Goal: Task Accomplishment & Management: Complete application form

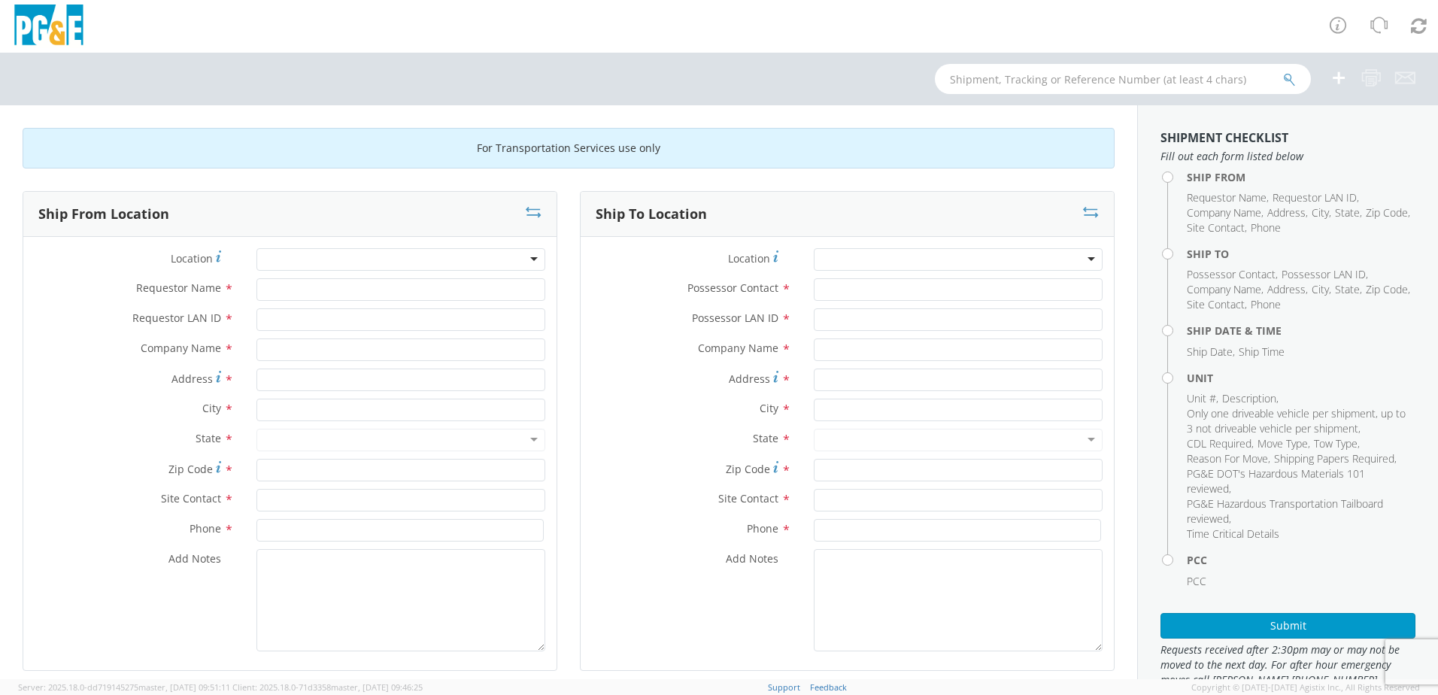
click at [360, 259] on div at bounding box center [400, 259] width 289 height 23
type input "Chi"
click at [350, 286] on input "Requestor Name *" at bounding box center [400, 289] width 289 height 23
type input "[PERSON_NAME]"
type input "DRTM"
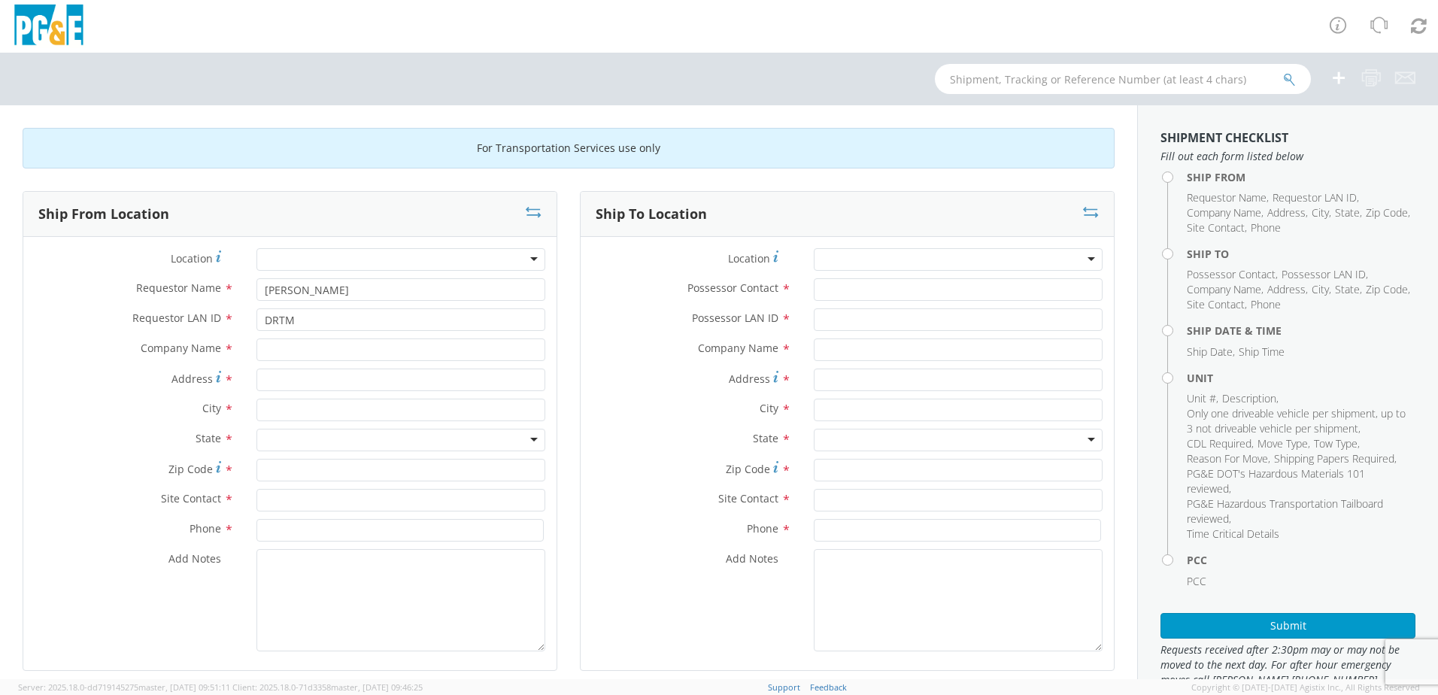
click at [326, 265] on div at bounding box center [400, 259] width 289 height 23
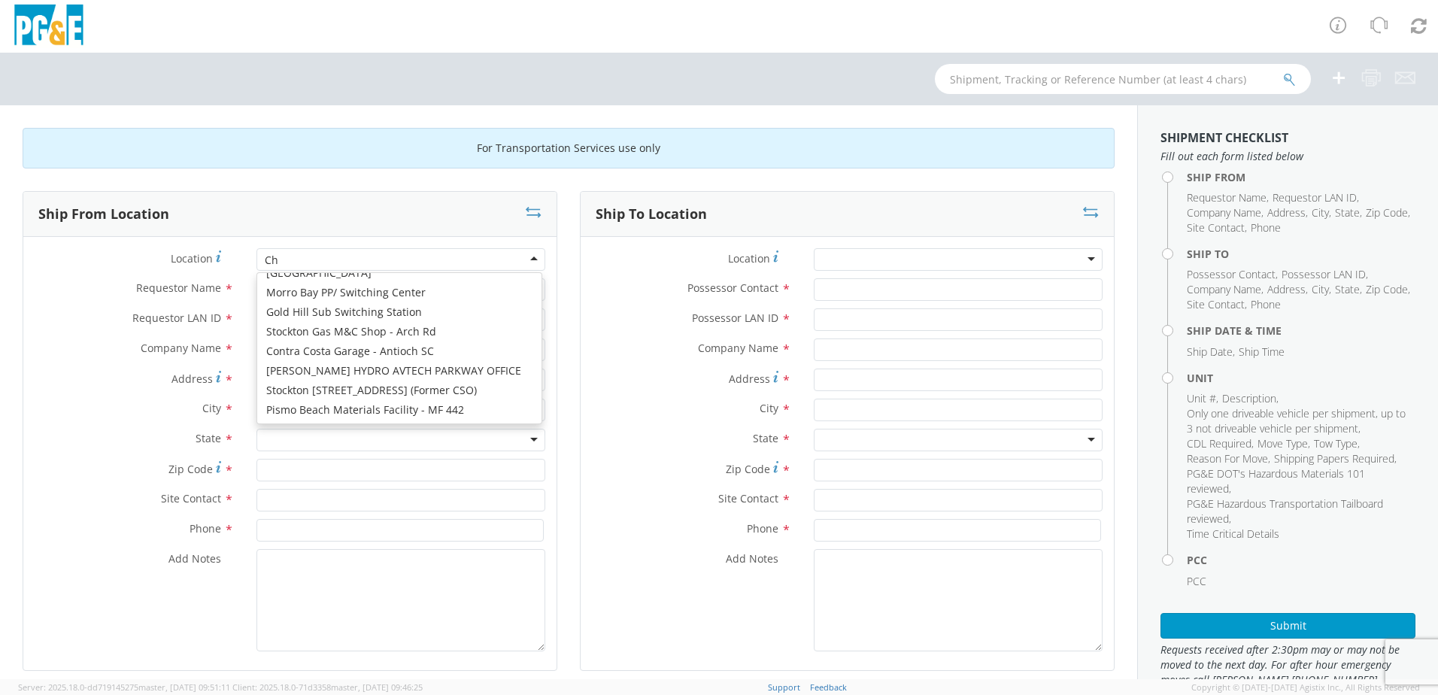
scroll to position [4, 0]
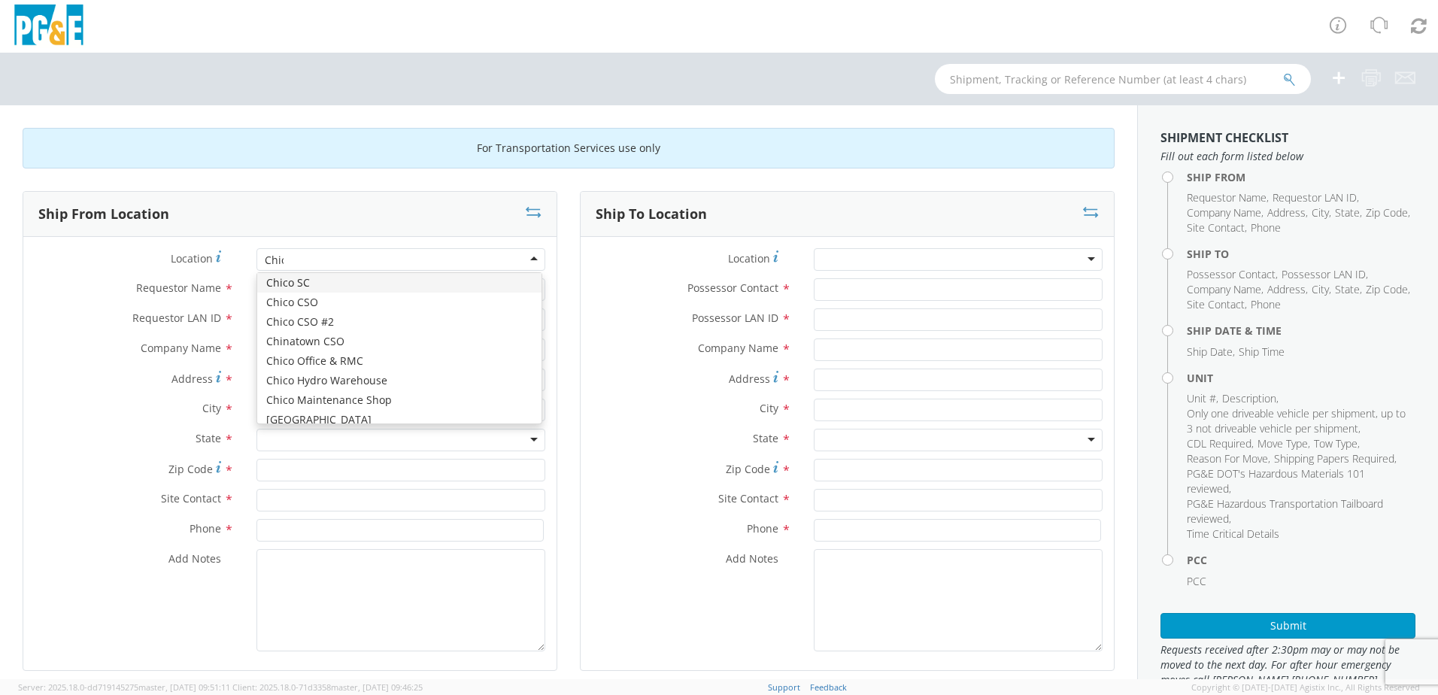
type input "Chico"
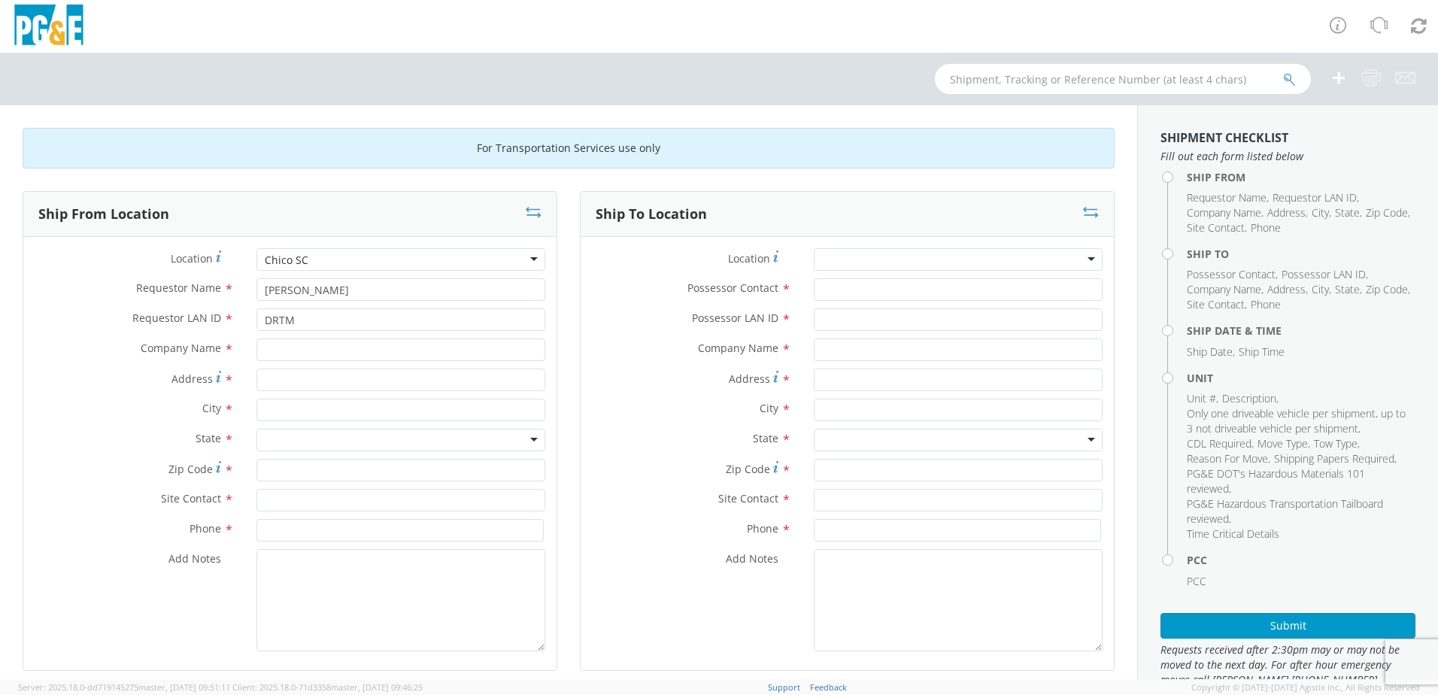
type input "PG&E"
type input "[STREET_ADDRESS]"
type input "CHICO"
type input "95928"
click at [313, 496] on input "text" at bounding box center [400, 500] width 289 height 23
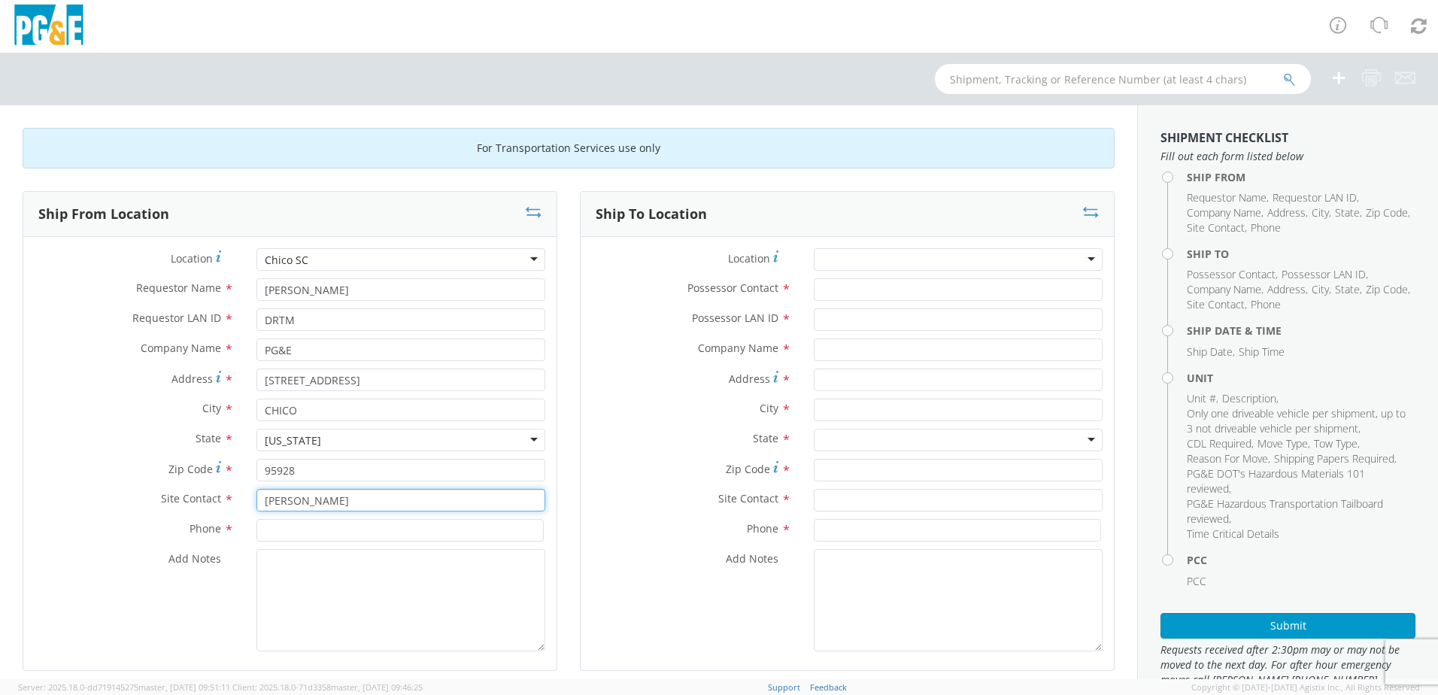
click at [304, 505] on input "[PERSON_NAME]" at bounding box center [400, 500] width 289 height 23
type input "[PERSON_NAME]"
click at [354, 533] on input at bounding box center [399, 530] width 287 height 23
type input "[PHONE_NUMBER]"
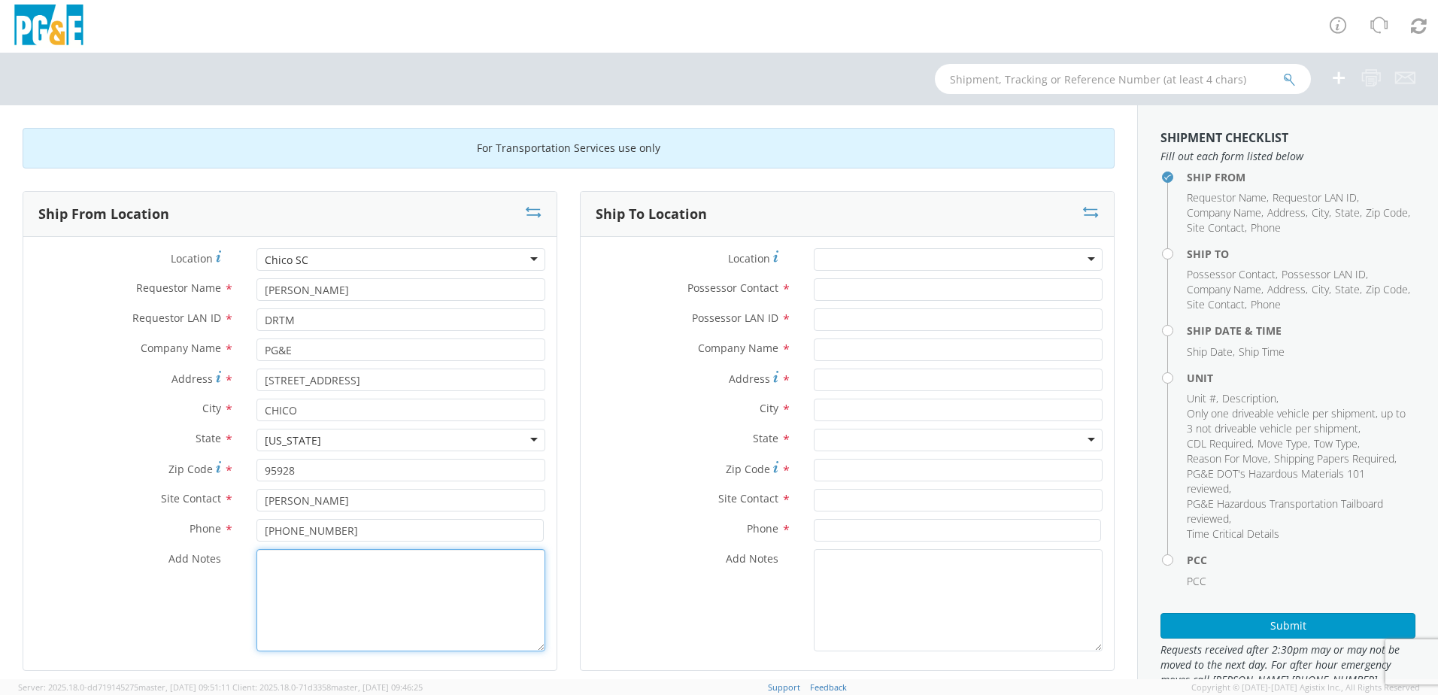
click at [347, 602] on textarea "Add Notes *" at bounding box center [400, 600] width 289 height 102
click at [845, 257] on div at bounding box center [958, 259] width 289 height 23
type input "[DEMOGRAPHIC_DATA]"
click at [847, 293] on input "Possessor Contact *" at bounding box center [958, 289] width 289 height 23
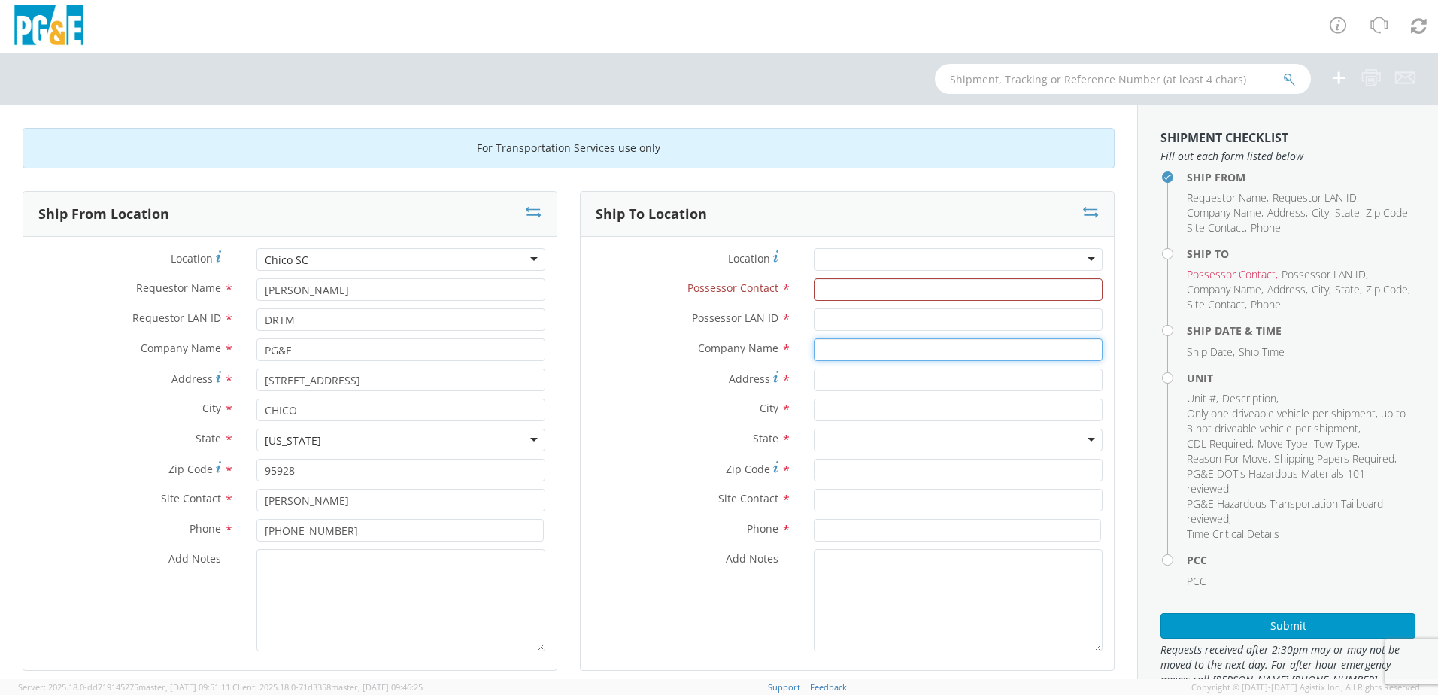
click at [831, 345] on input "text" at bounding box center [958, 349] width 289 height 23
click at [885, 384] on span "Pap e Machinery" at bounding box center [863, 378] width 82 height 14
type input "[PERSON_NAME] Machinery"
type input "[STREET_ADDRESS]"
type input "[GEOGRAPHIC_DATA]"
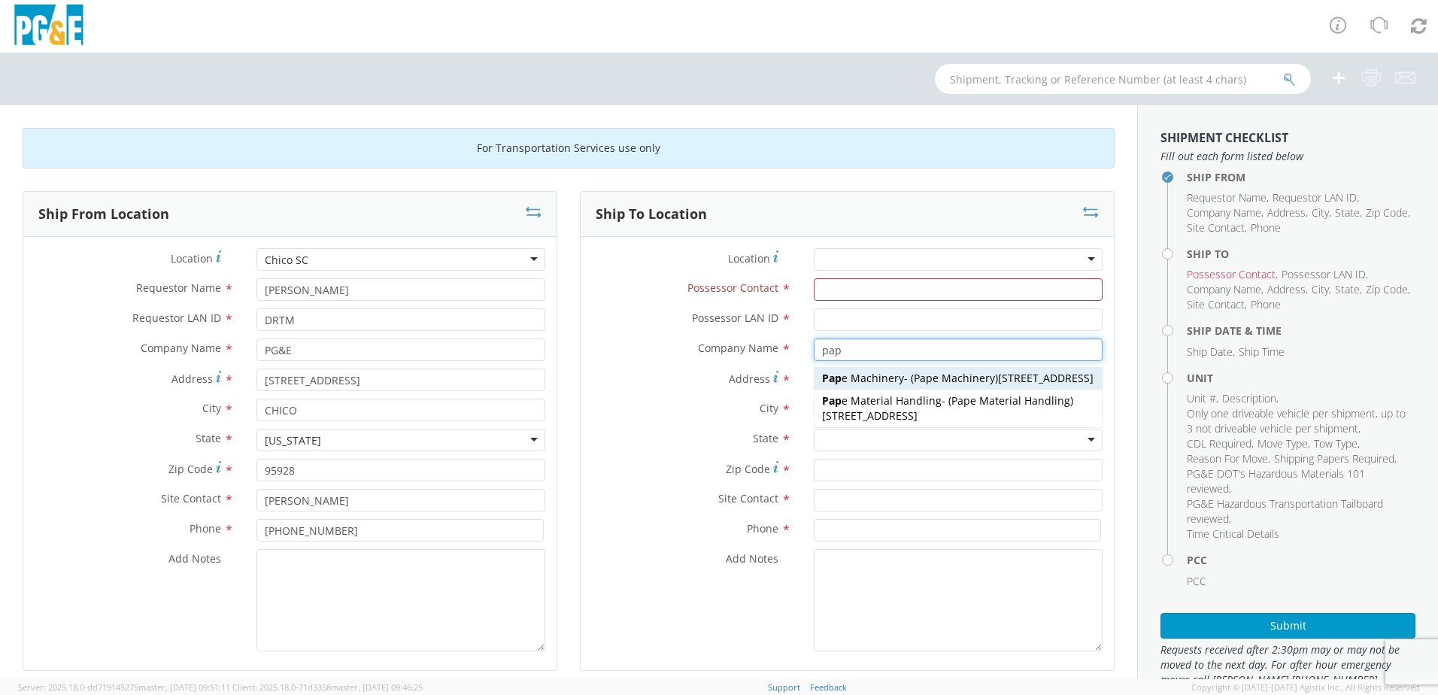
type input "95833-9602"
type input "[PERSON_NAME] Machinery"
type input "[PHONE_NUMBER]"
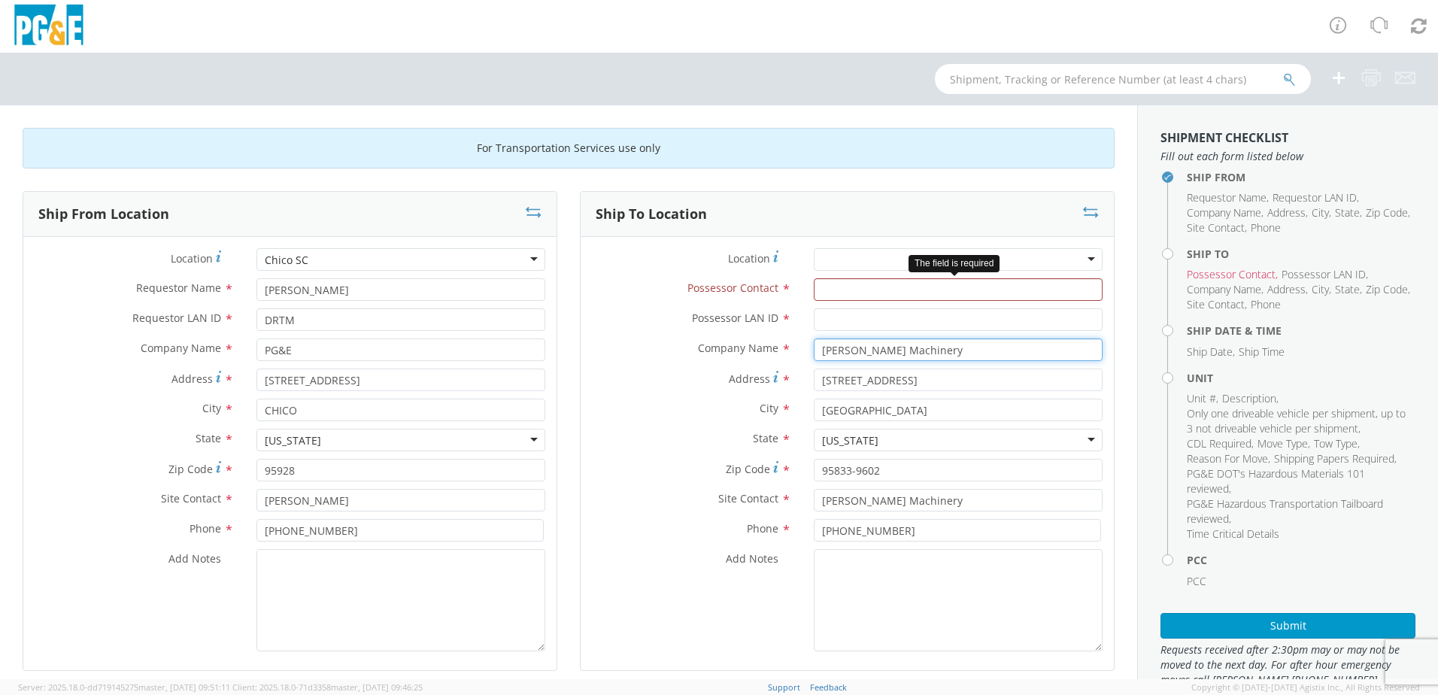
type input "[PERSON_NAME] Machinery"
click at [827, 293] on input "Possessor Contact *" at bounding box center [958, 289] width 289 height 23
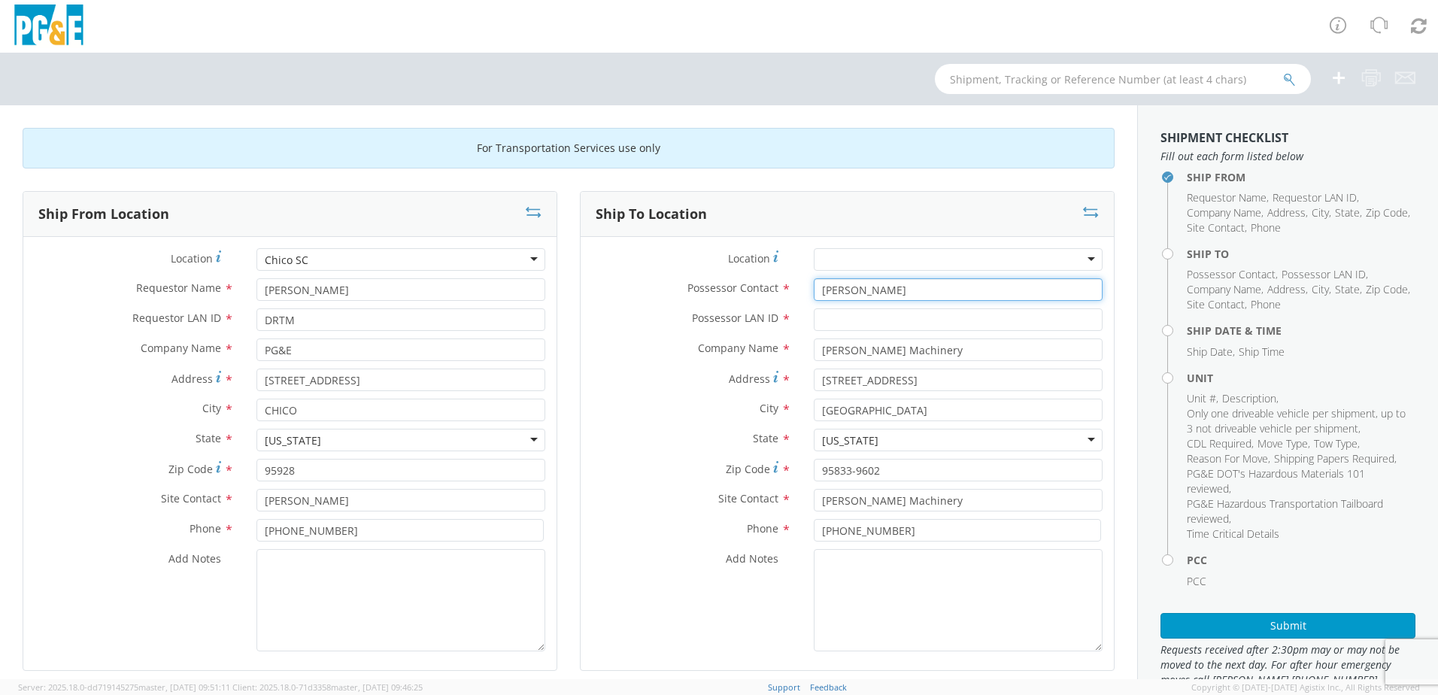
type input "[PERSON_NAME]"
click at [835, 321] on input "Possessor LAN ID *" at bounding box center [958, 319] width 289 height 23
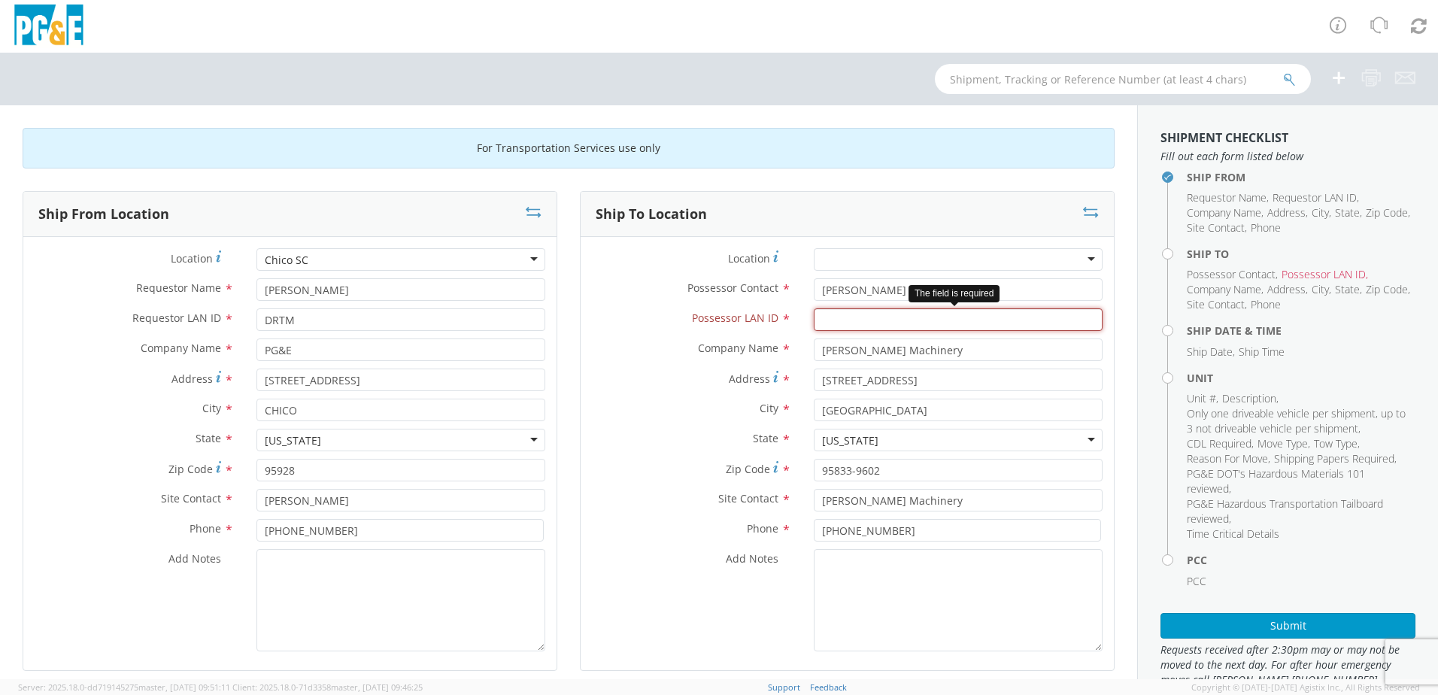
paste input "[PERSON_NAME] <[EMAIL_ADDRESS][PERSON_NAME][DOMAIN_NAME]>"
click at [903, 321] on input "[PERSON_NAME] <[EMAIL_ADDRESS][PERSON_NAME][DOMAIN_NAME]>" at bounding box center [958, 319] width 289 height 23
click at [1011, 320] on input "[EMAIL_ADDRESS][PERSON_NAME][DOMAIN_NAME]>" at bounding box center [958, 319] width 289 height 23
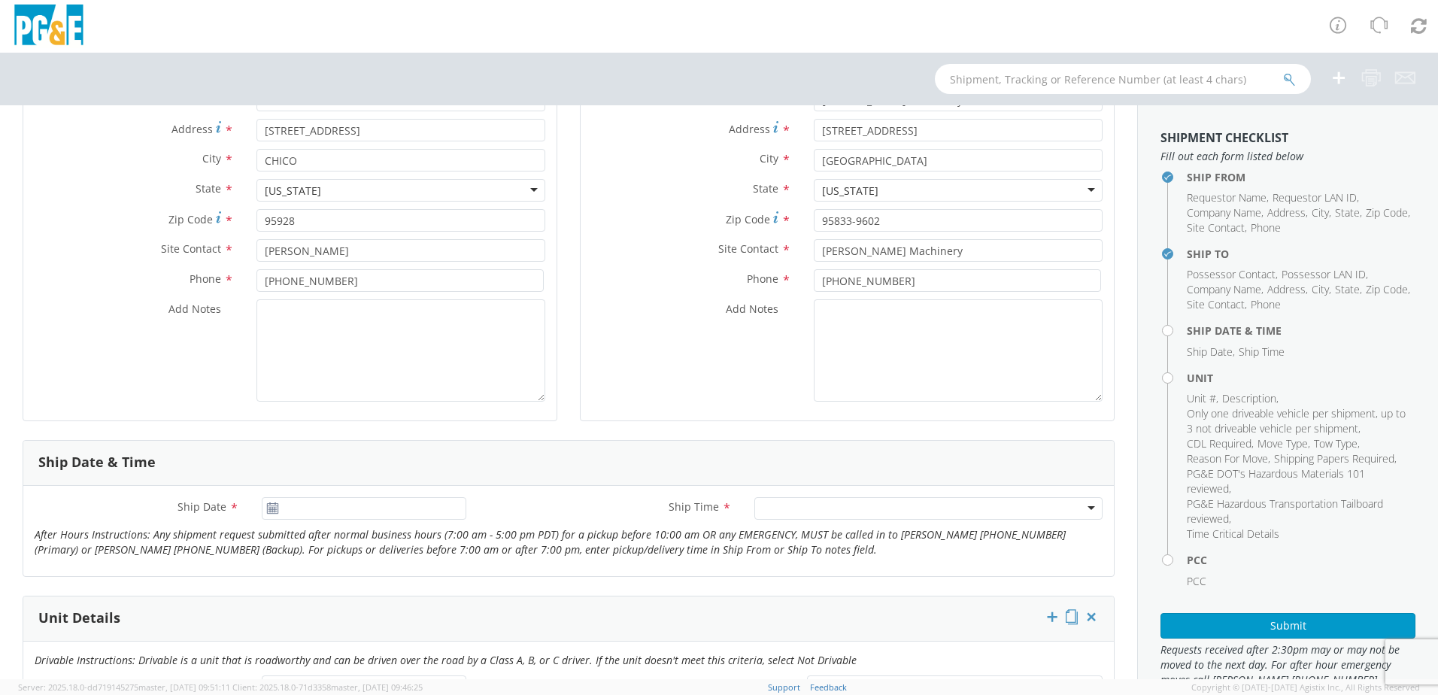
scroll to position [301, 0]
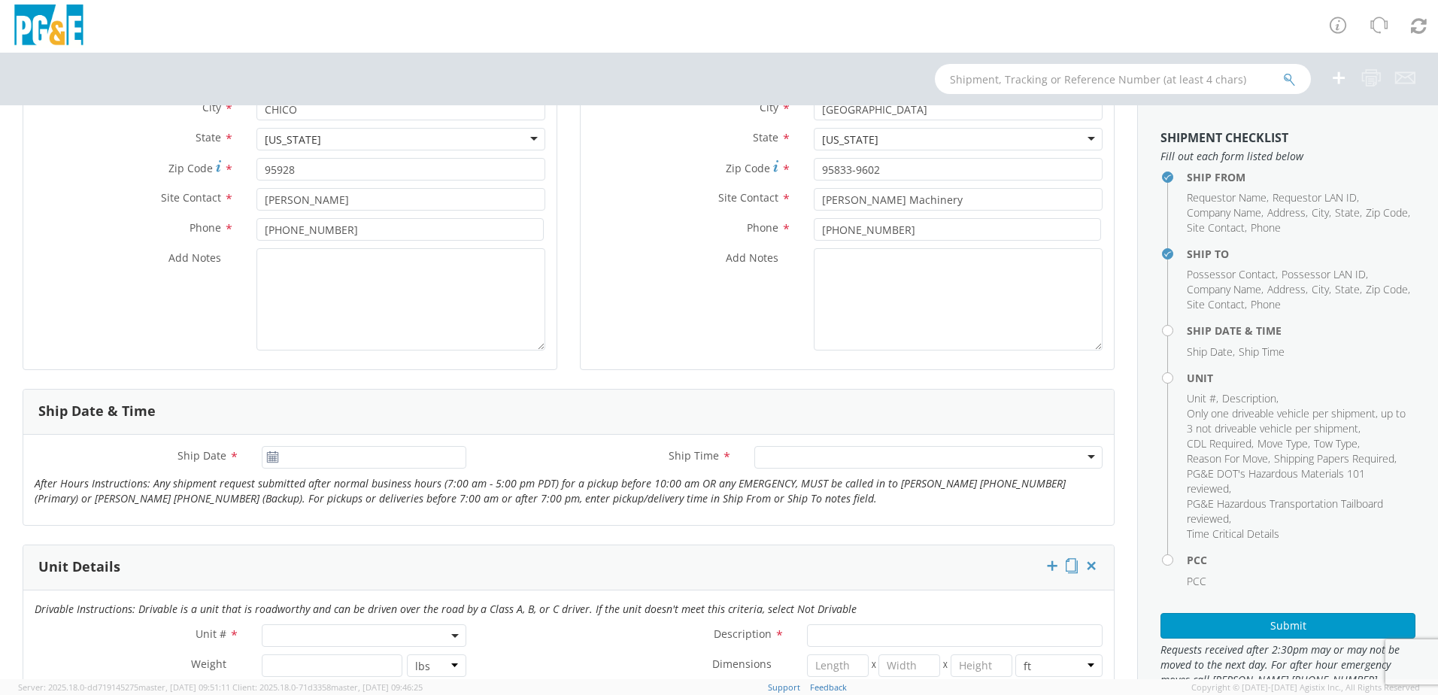
type input "[EMAIL_ADDRESS][PERSON_NAME][DOMAIN_NAME]"
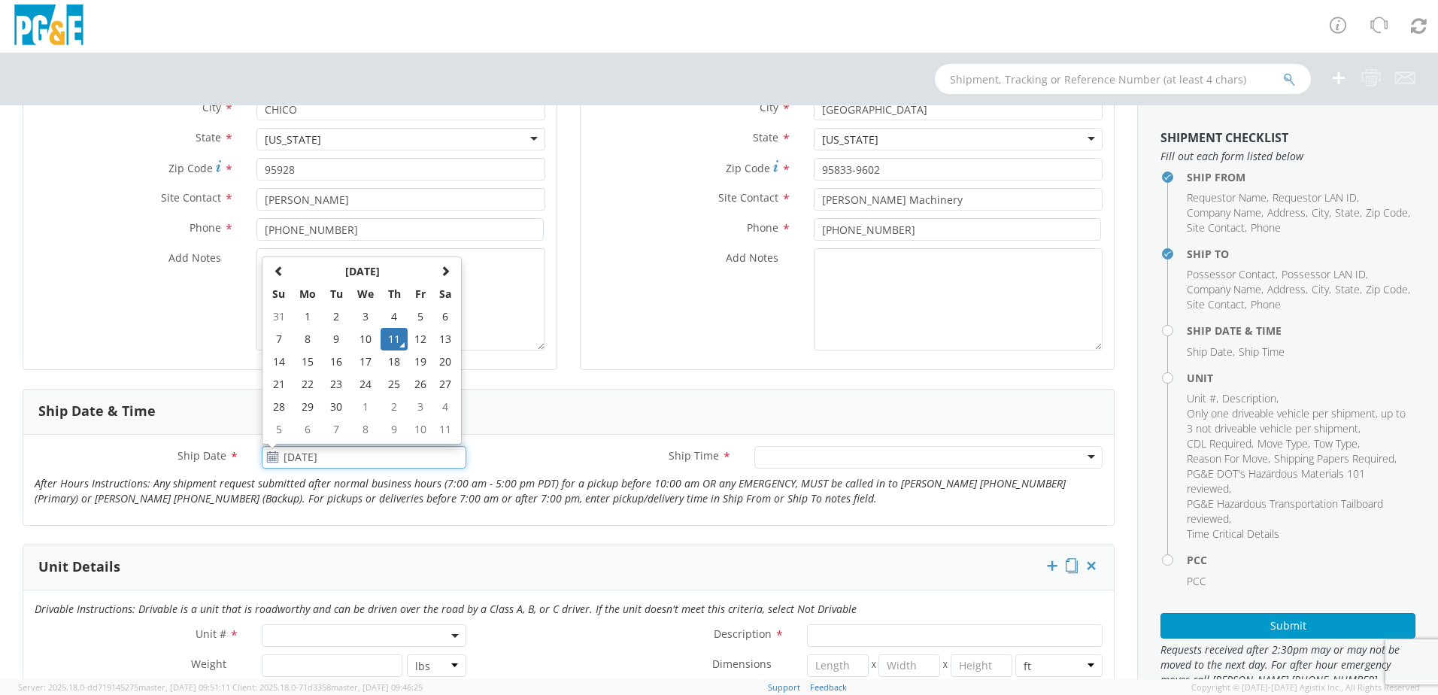
click at [314, 457] on input "[DATE]" at bounding box center [364, 457] width 205 height 23
drag, startPoint x: 416, startPoint y: 339, endPoint x: 454, endPoint y: 360, distance: 43.8
click at [417, 339] on td "12" at bounding box center [421, 339] width 26 height 23
type input "[DATE]"
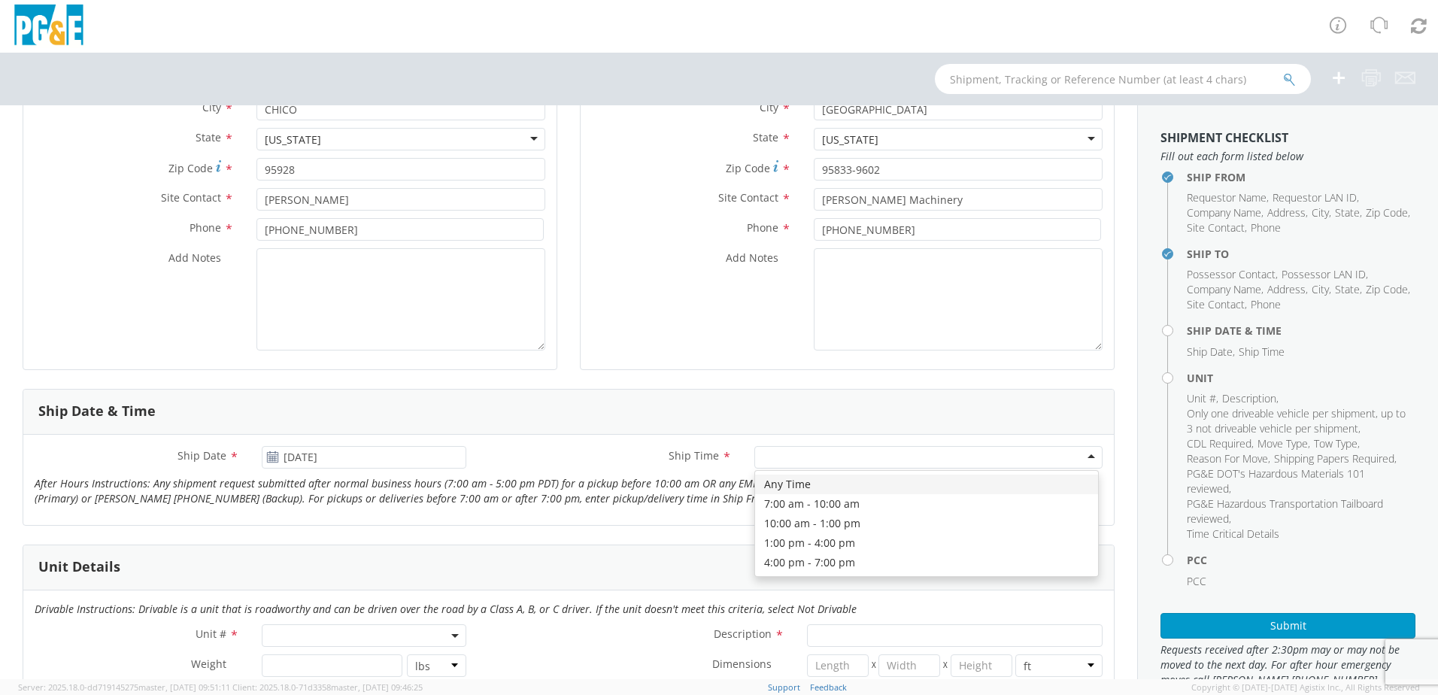
click at [762, 460] on div at bounding box center [928, 457] width 348 height 23
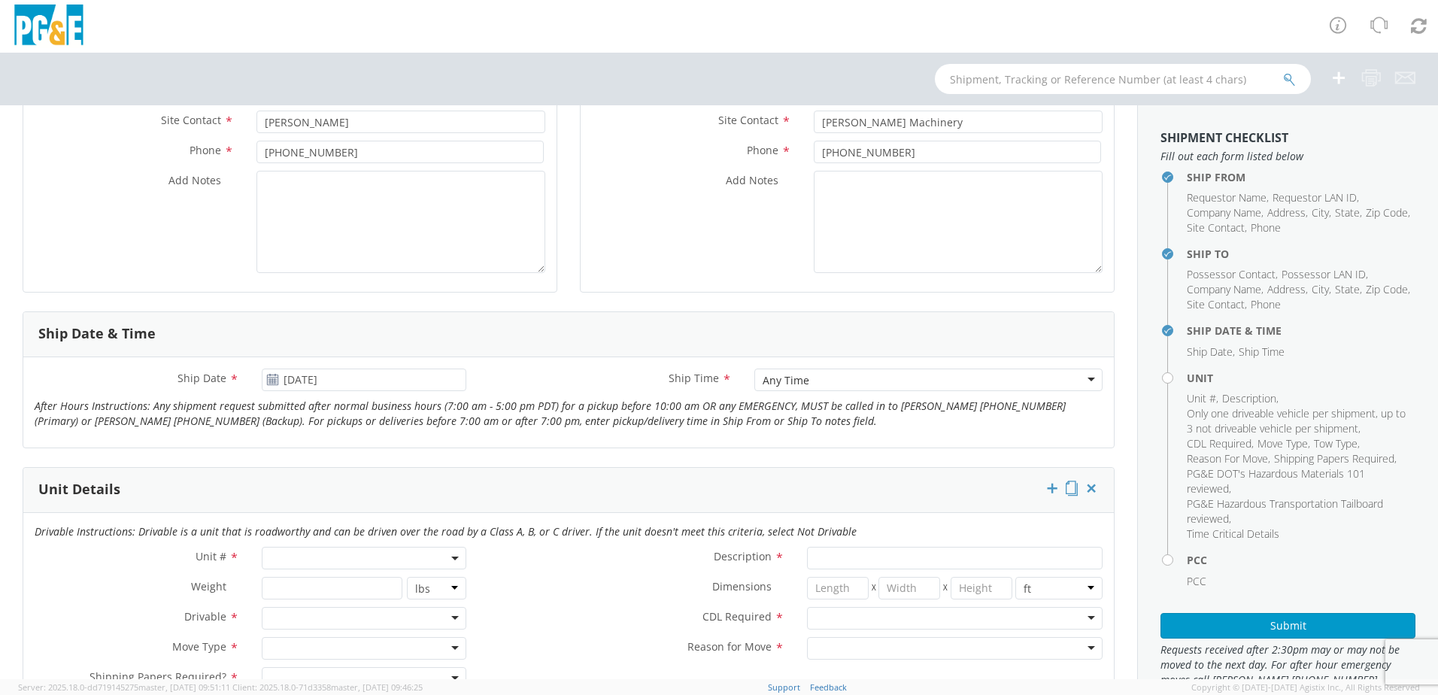
scroll to position [677, 0]
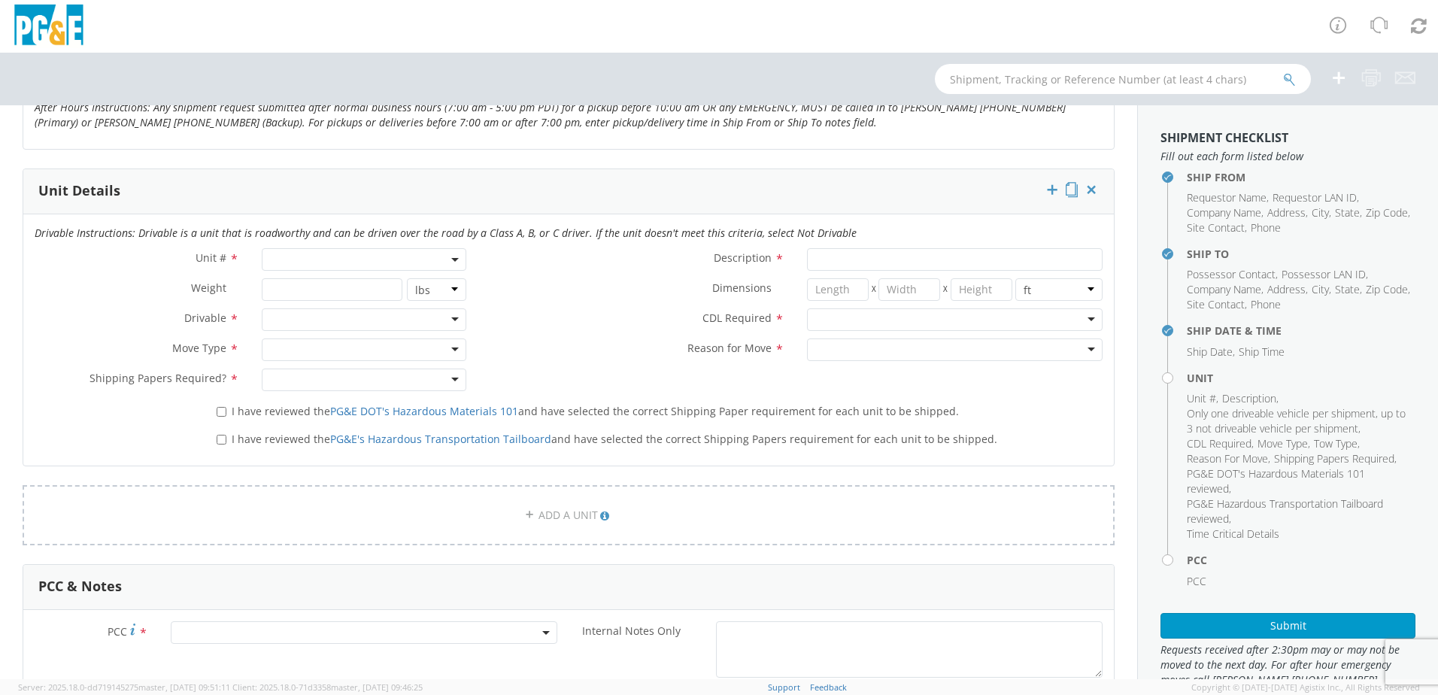
click at [301, 262] on span at bounding box center [364, 259] width 205 height 23
click at [298, 287] on input "search" at bounding box center [363, 284] width 195 height 23
type input "B38644"
type input "EXCAVATOR; BACKHOE: 12001-45000"
type input "0"
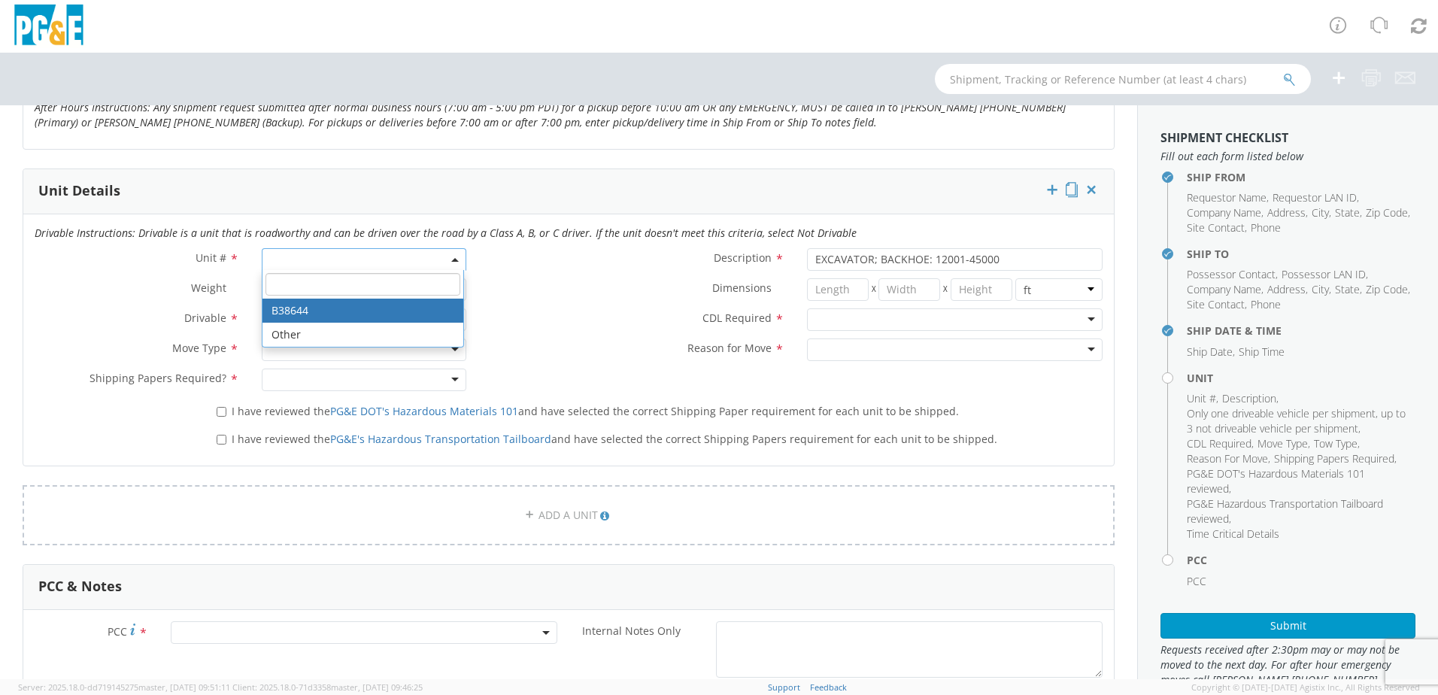
select select "B38644"
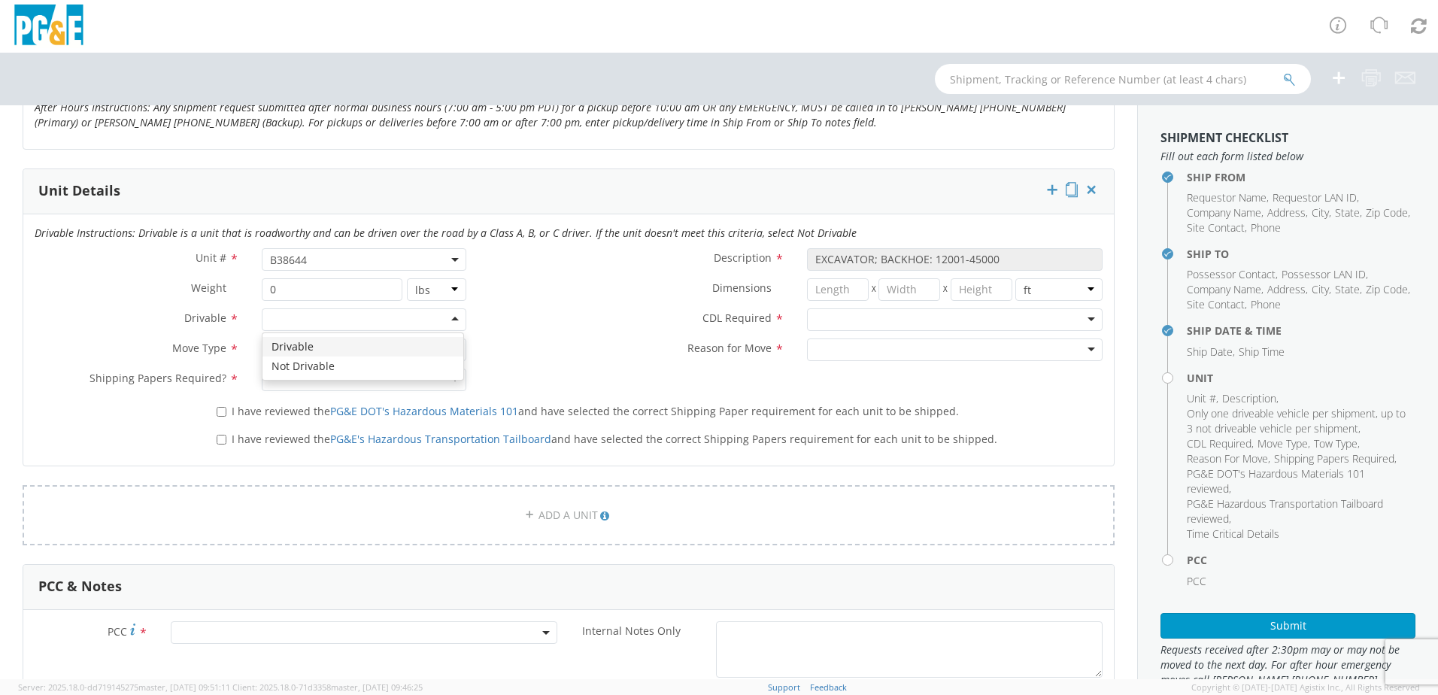
click at [453, 311] on div at bounding box center [364, 319] width 205 height 23
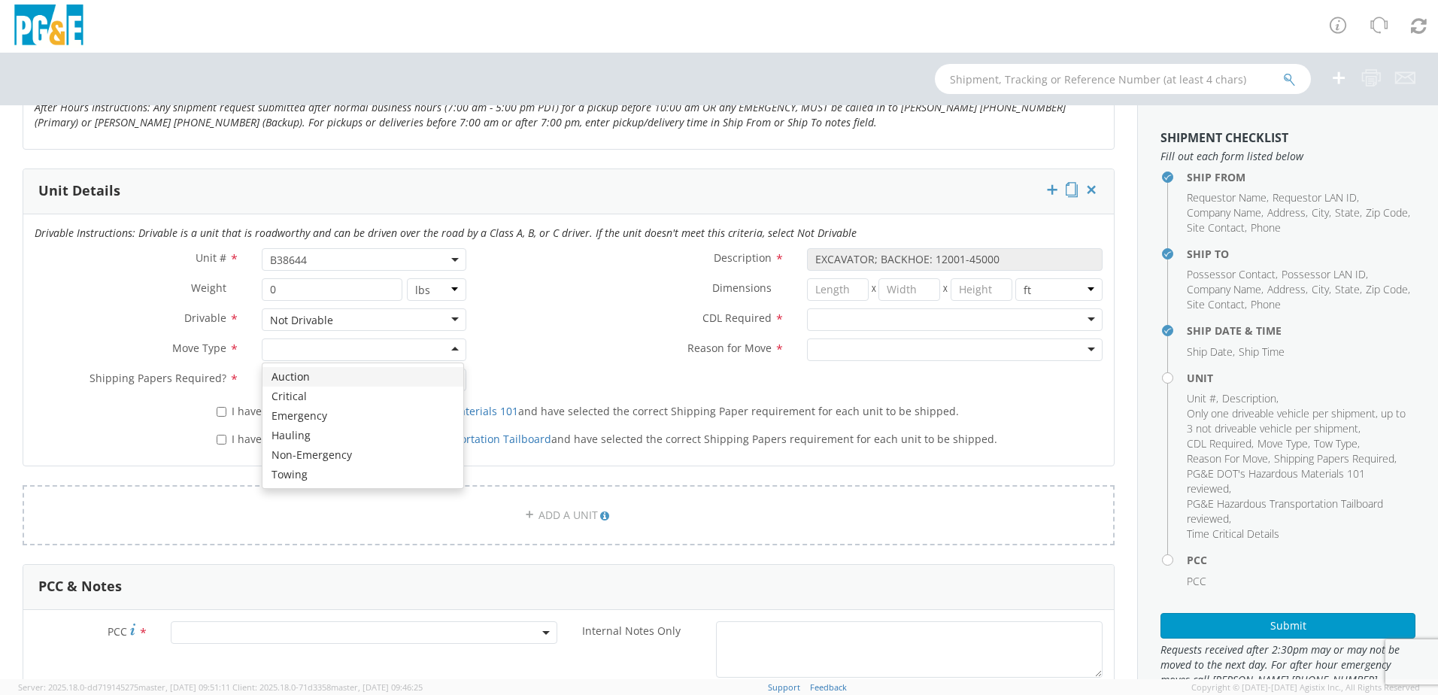
click at [450, 350] on div at bounding box center [364, 349] width 205 height 23
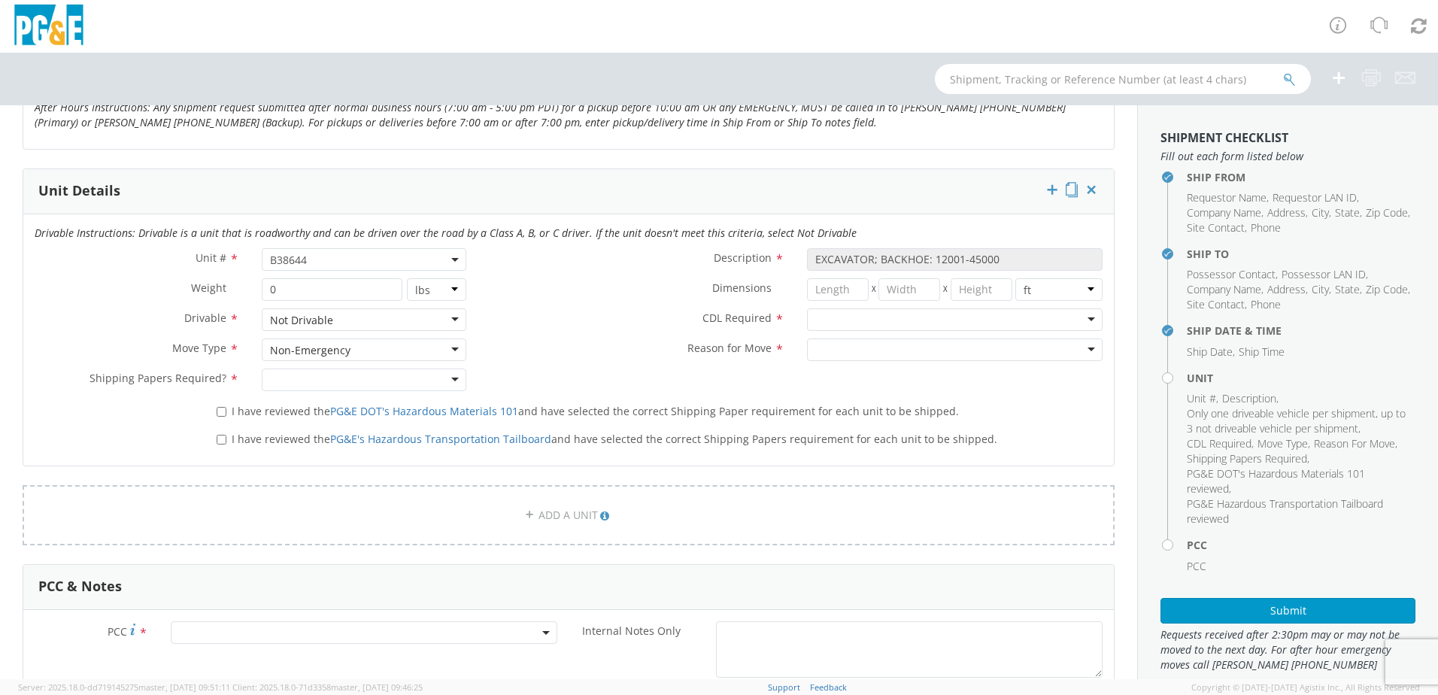
click at [449, 373] on div at bounding box center [364, 380] width 205 height 23
click at [222, 411] on input "I have reviewed the PG&E DOT's Hazardous Materials 101 and have selected the co…" at bounding box center [222, 412] width 10 height 10
checkbox input "true"
click at [222, 437] on input "I have reviewed the PG&E's Hazardous Transportation Tailboard and have selected…" at bounding box center [222, 440] width 10 height 10
checkbox input "true"
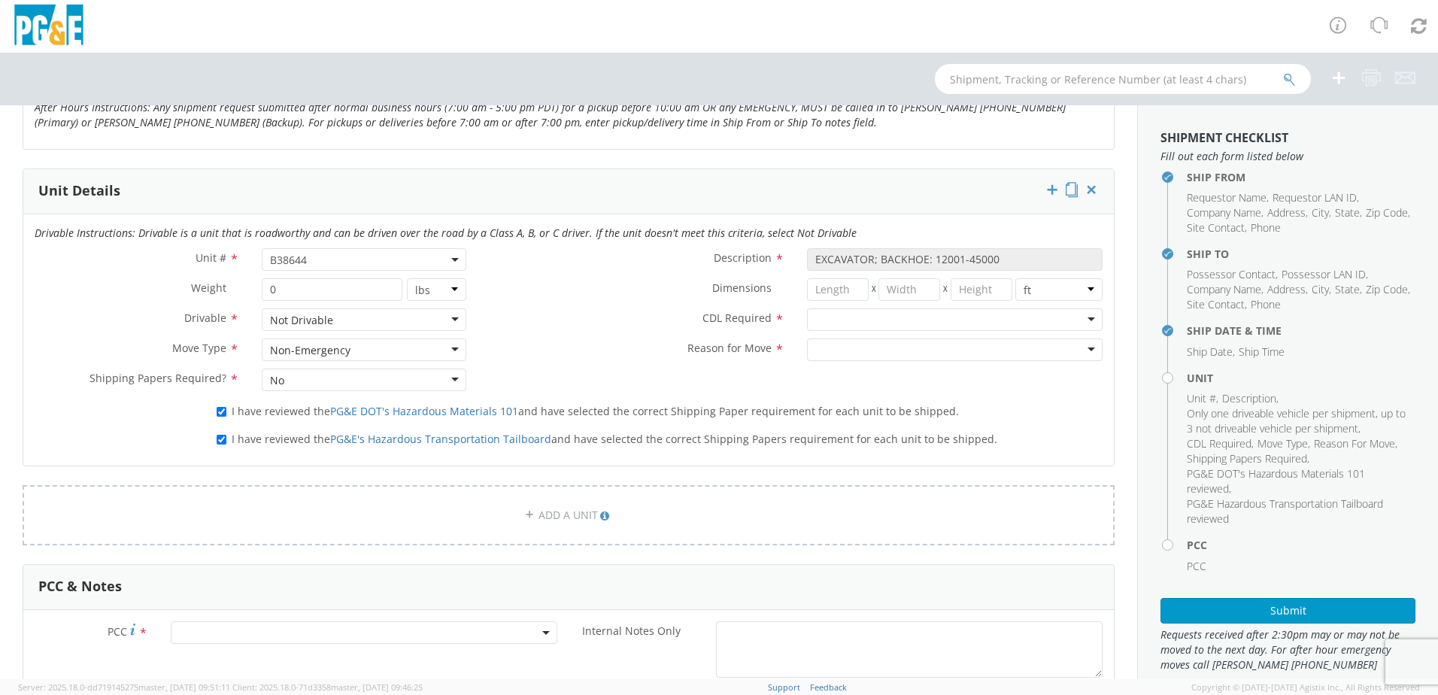
click at [1079, 319] on div at bounding box center [955, 319] width 296 height 23
click at [1078, 348] on div at bounding box center [955, 349] width 296 height 23
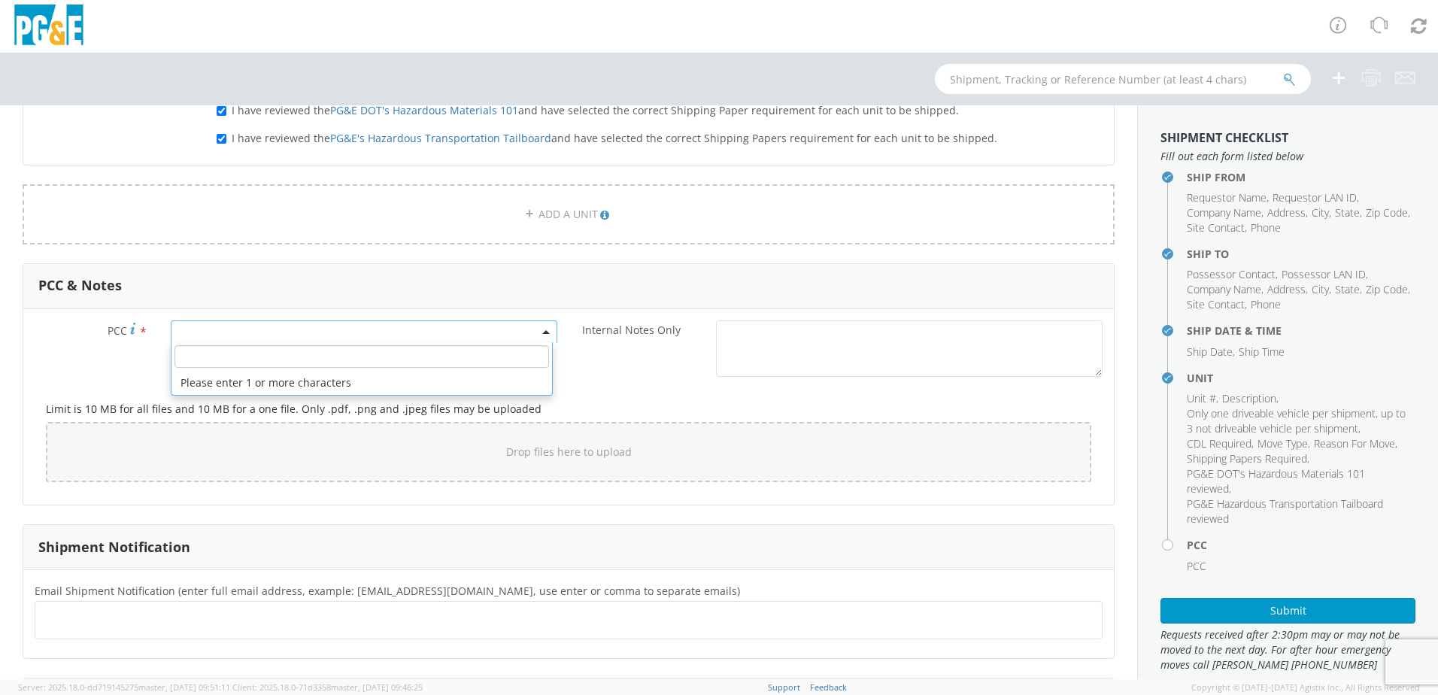
click at [219, 333] on span at bounding box center [364, 331] width 387 height 23
click at [225, 359] on input "number" at bounding box center [361, 356] width 375 height 23
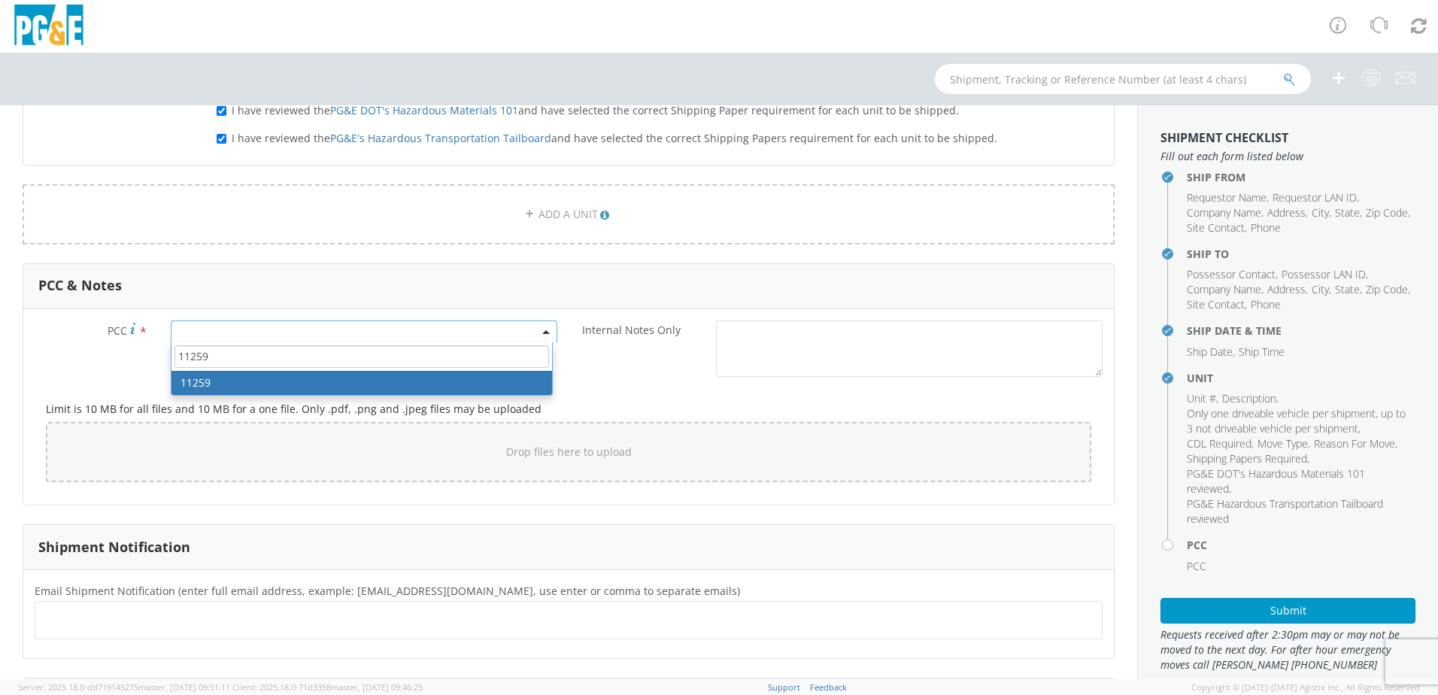
type input "11259"
select select "11259"
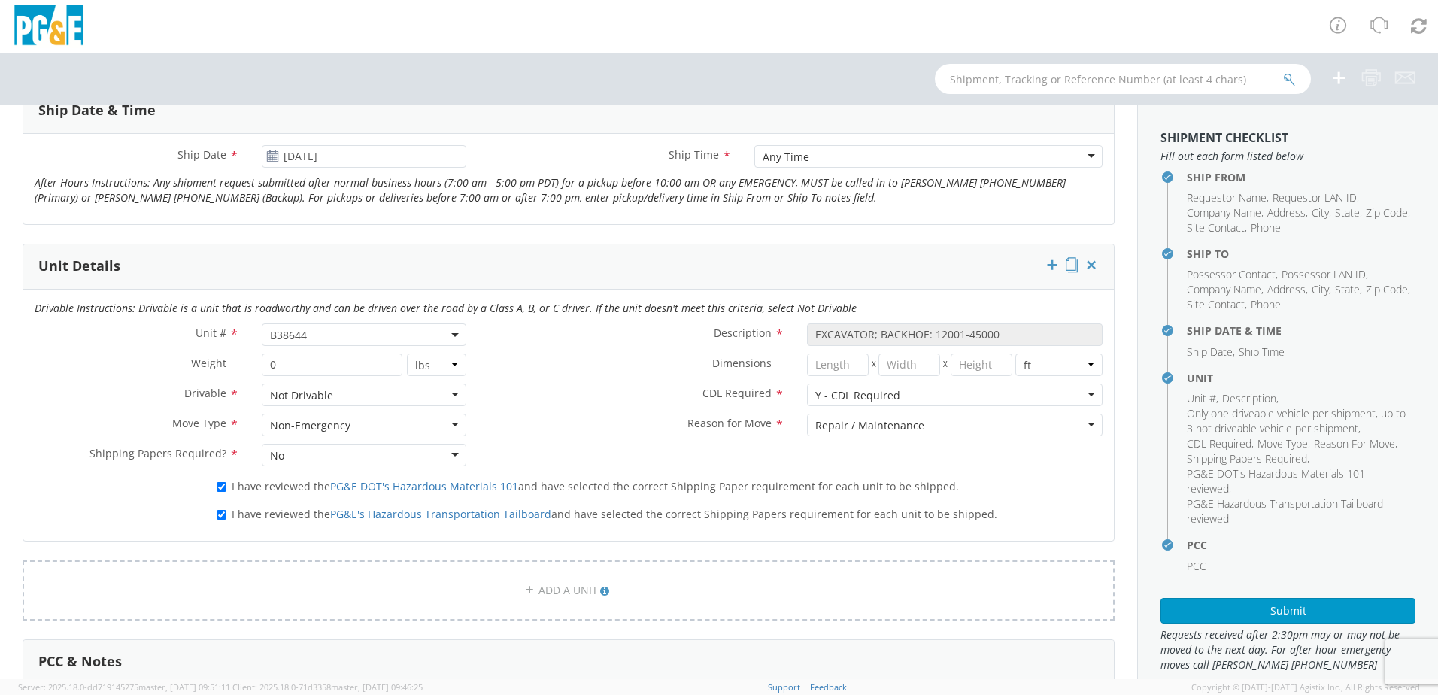
scroll to position [1124, 0]
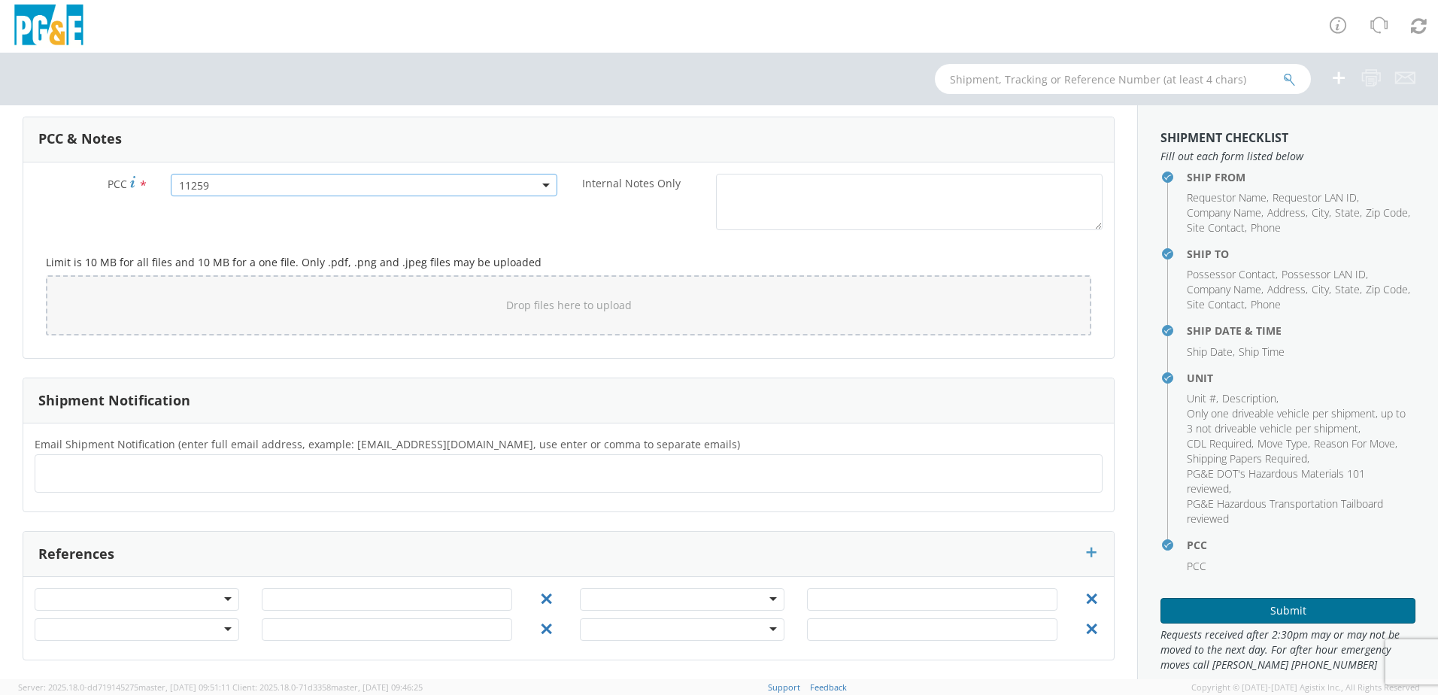
click at [1282, 615] on button "Submit" at bounding box center [1288, 611] width 255 height 26
